Goal: Transaction & Acquisition: Obtain resource

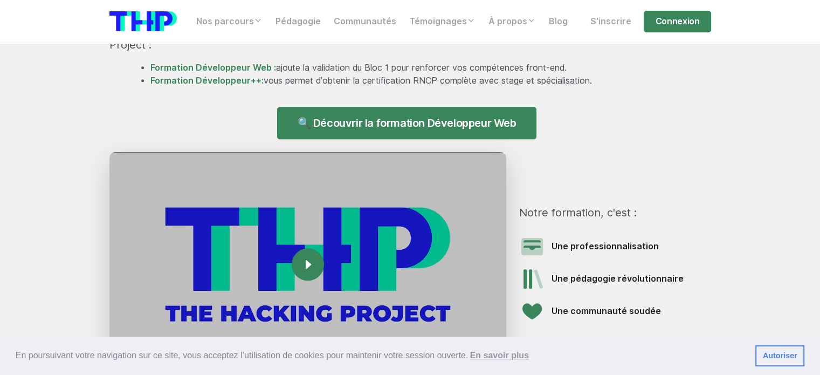
scroll to position [1138, 0]
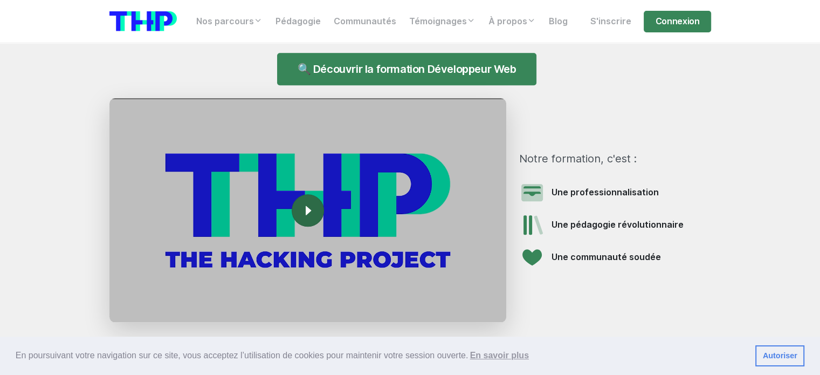
click at [304, 209] on rect at bounding box center [307, 210] width 17 height 17
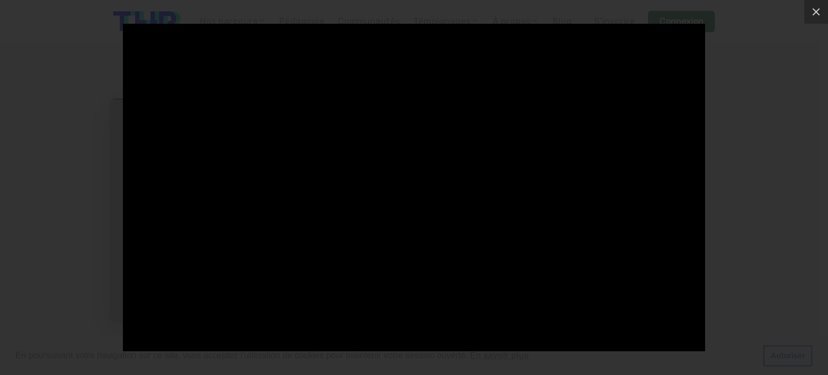
click at [75, 273] on div at bounding box center [414, 187] width 828 height 375
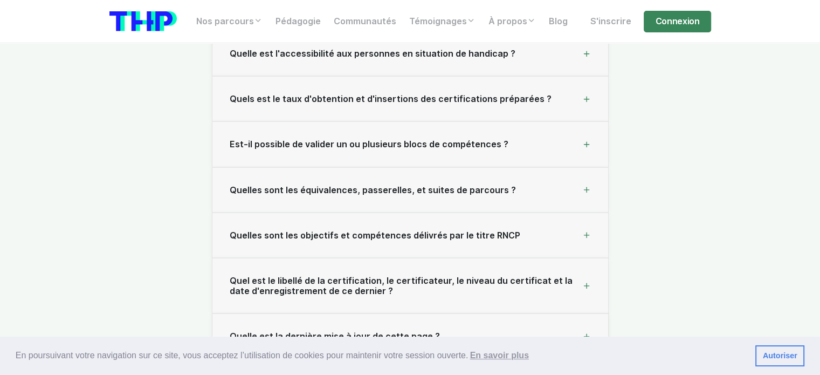
scroll to position [11153, 0]
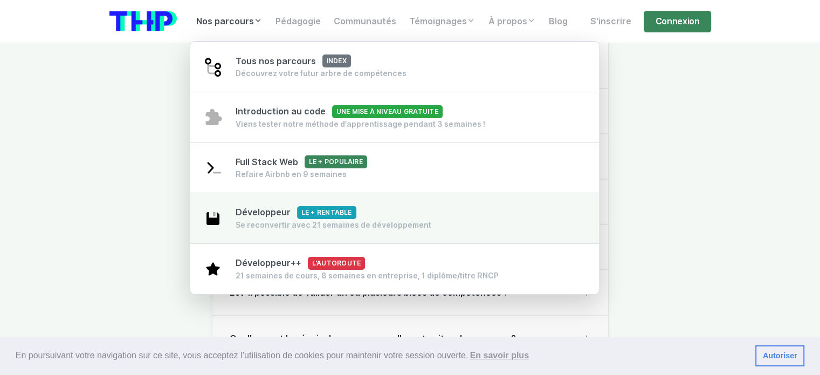
click at [270, 214] on span "Développeur Le + rentable" at bounding box center [296, 212] width 121 height 10
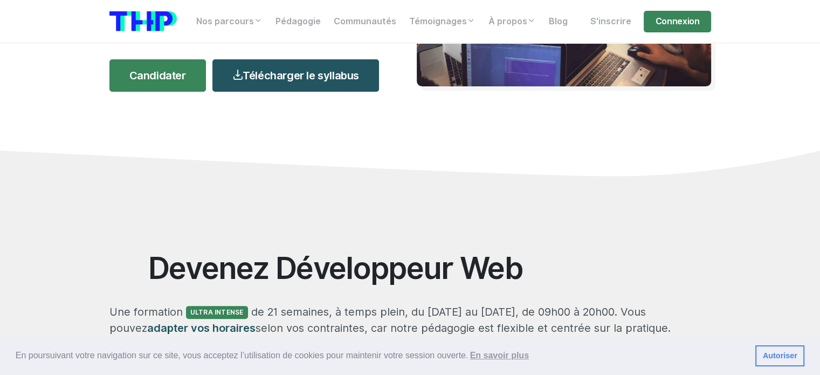
scroll to position [216, 0]
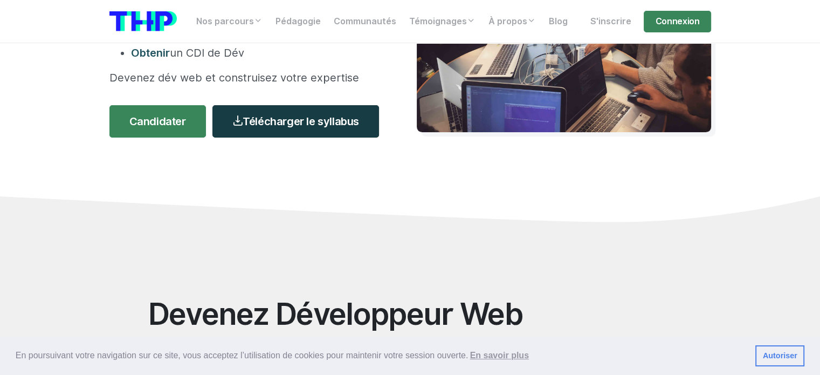
click at [301, 122] on link "Télécharger le syllabus" at bounding box center [295, 121] width 167 height 32
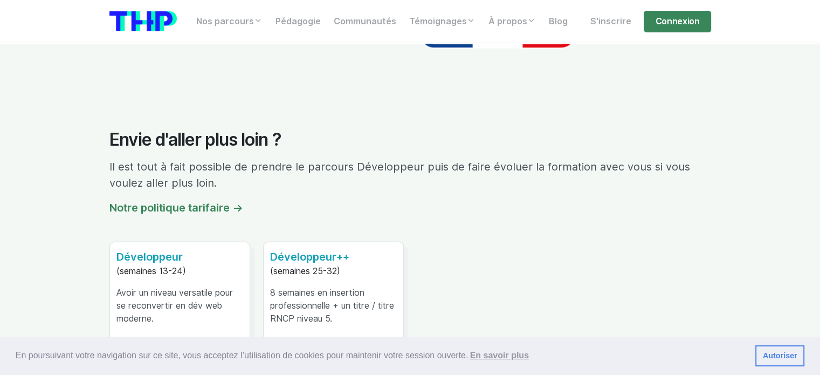
scroll to position [6863, 0]
